Goal: Find specific page/section: Find specific page/section

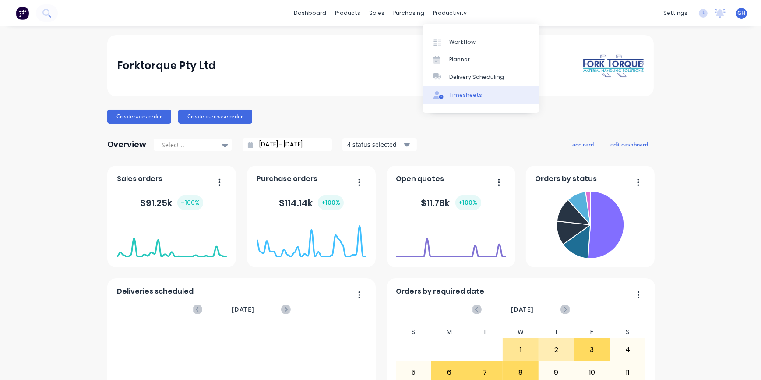
click at [469, 98] on div "Timesheets" at bounding box center [465, 95] width 33 height 8
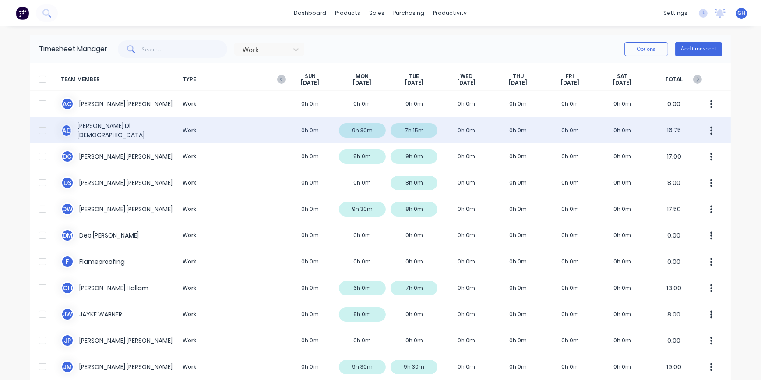
click at [370, 130] on div "A D [PERSON_NAME] Dio Work 0h 0m 9h 30m 7h 15m 0h 0m 0h 0m 0h 0m 0h 0m 16.75" at bounding box center [380, 130] width 701 height 26
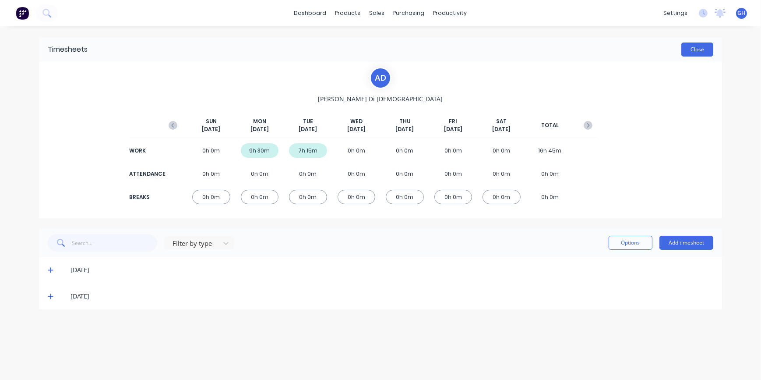
click at [701, 51] on button "Close" at bounding box center [697, 49] width 32 height 14
